Goal: Browse casually

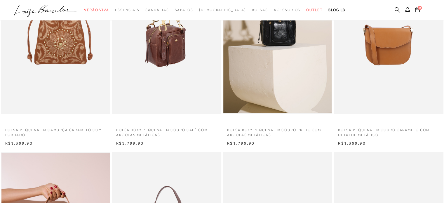
scroll to position [88, 0]
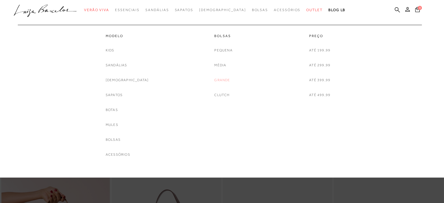
click at [224, 80] on link "Grande" at bounding box center [222, 80] width 16 height 6
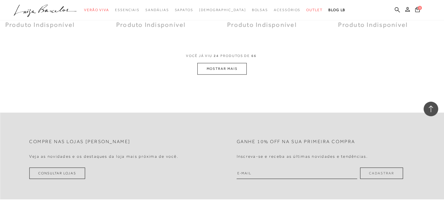
scroll to position [1285, 0]
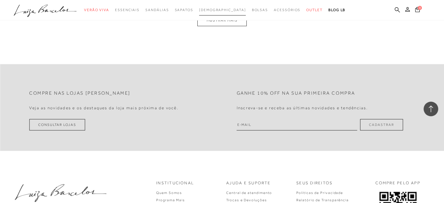
click at [217, 14] on link "[DEMOGRAPHIC_DATA]" at bounding box center [222, 10] width 47 height 11
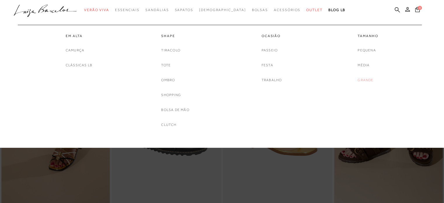
click at [363, 80] on link "Grande" at bounding box center [366, 80] width 16 height 6
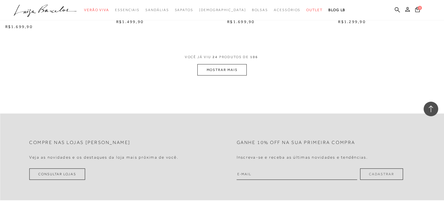
scroll to position [1227, 0]
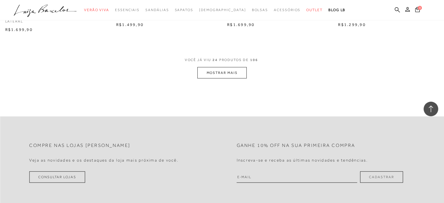
drag, startPoint x: 218, startPoint y: 67, endPoint x: 223, endPoint y: 71, distance: 6.2
click at [218, 67] on div "VOCÊ JÁ VIU 24 PRODUTOS DE 106 MOSTRAR MAIS" at bounding box center [222, 68] width 444 height 22
click at [223, 71] on button "MOSTRAR MAIS" at bounding box center [221, 72] width 49 height 11
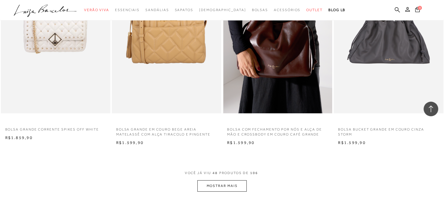
scroll to position [2365, 0]
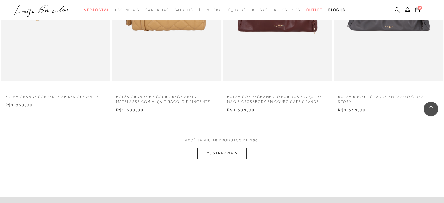
click at [229, 150] on button "MOSTRAR MAIS" at bounding box center [221, 152] width 49 height 11
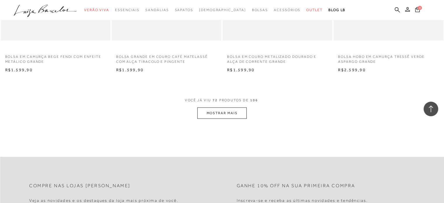
scroll to position [3650, 0]
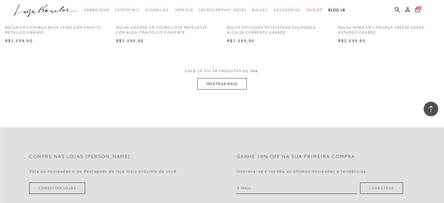
click at [236, 79] on button "MOSTRAR MAIS" at bounding box center [221, 83] width 49 height 11
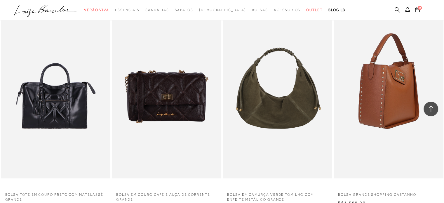
scroll to position [4036, 0]
